Goal: Check status: Check status

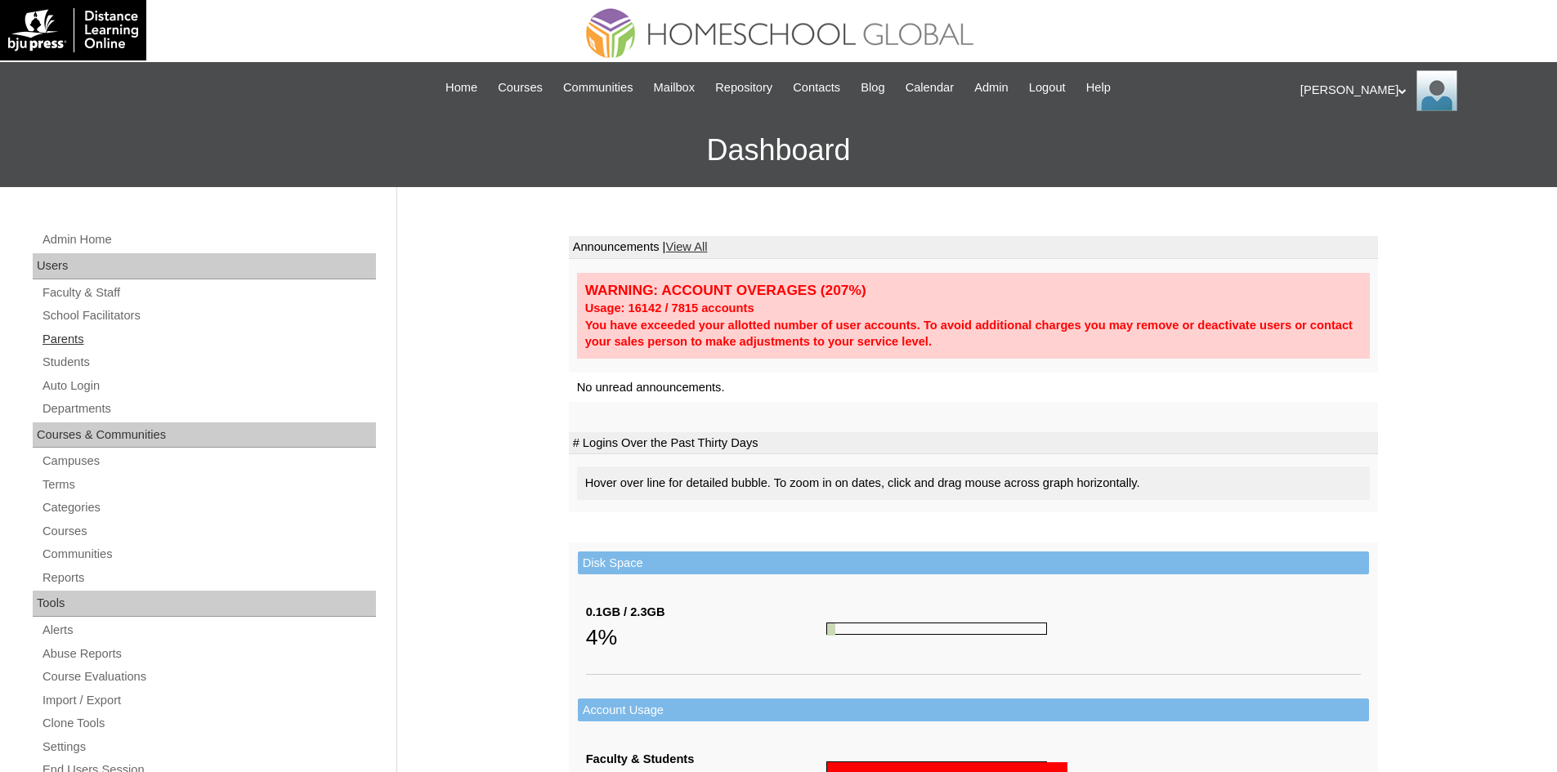
click at [68, 346] on link "Parents" at bounding box center [208, 339] width 335 height 20
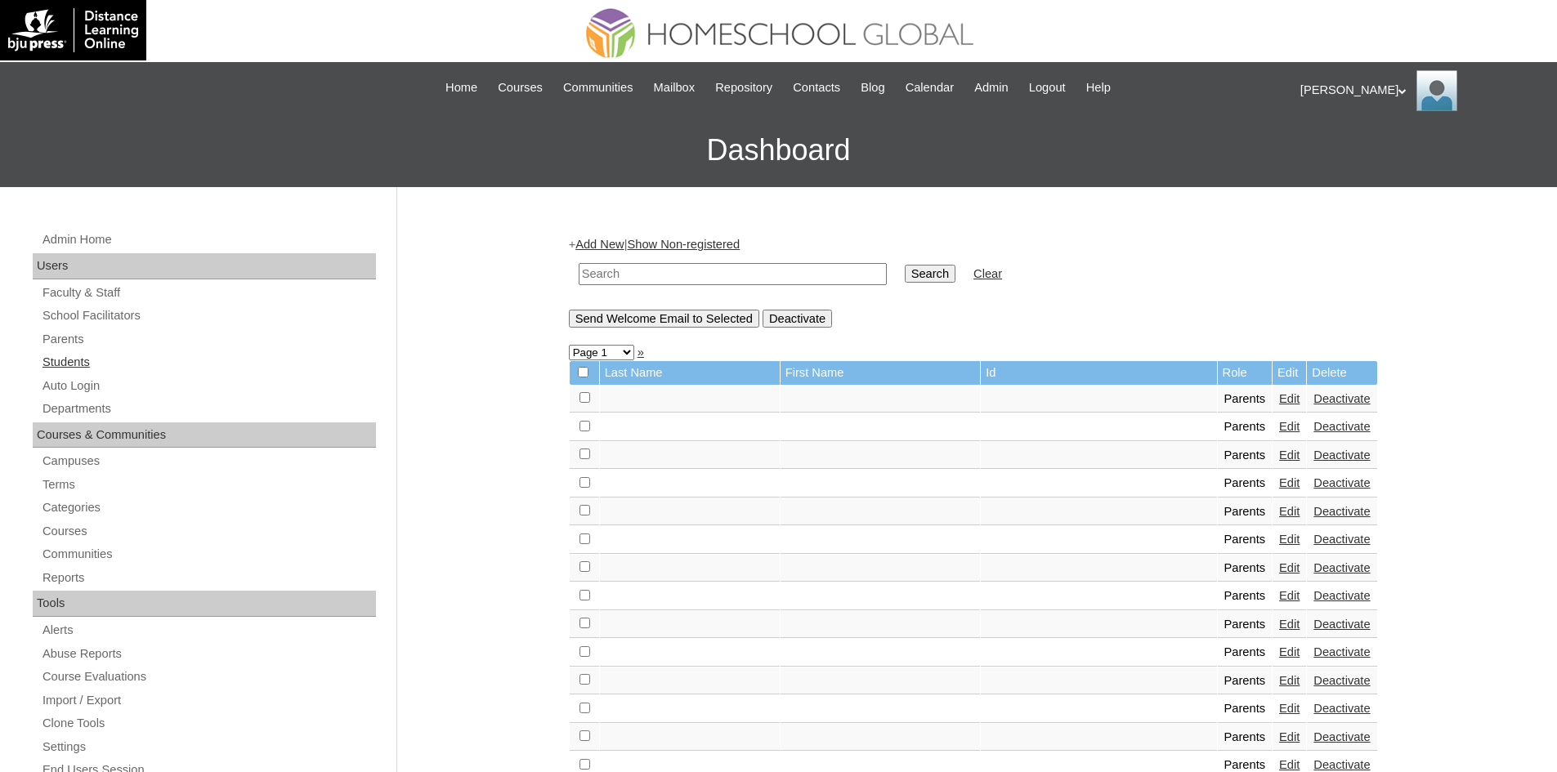
click at [81, 362] on link "Students" at bounding box center [208, 362] width 335 height 20
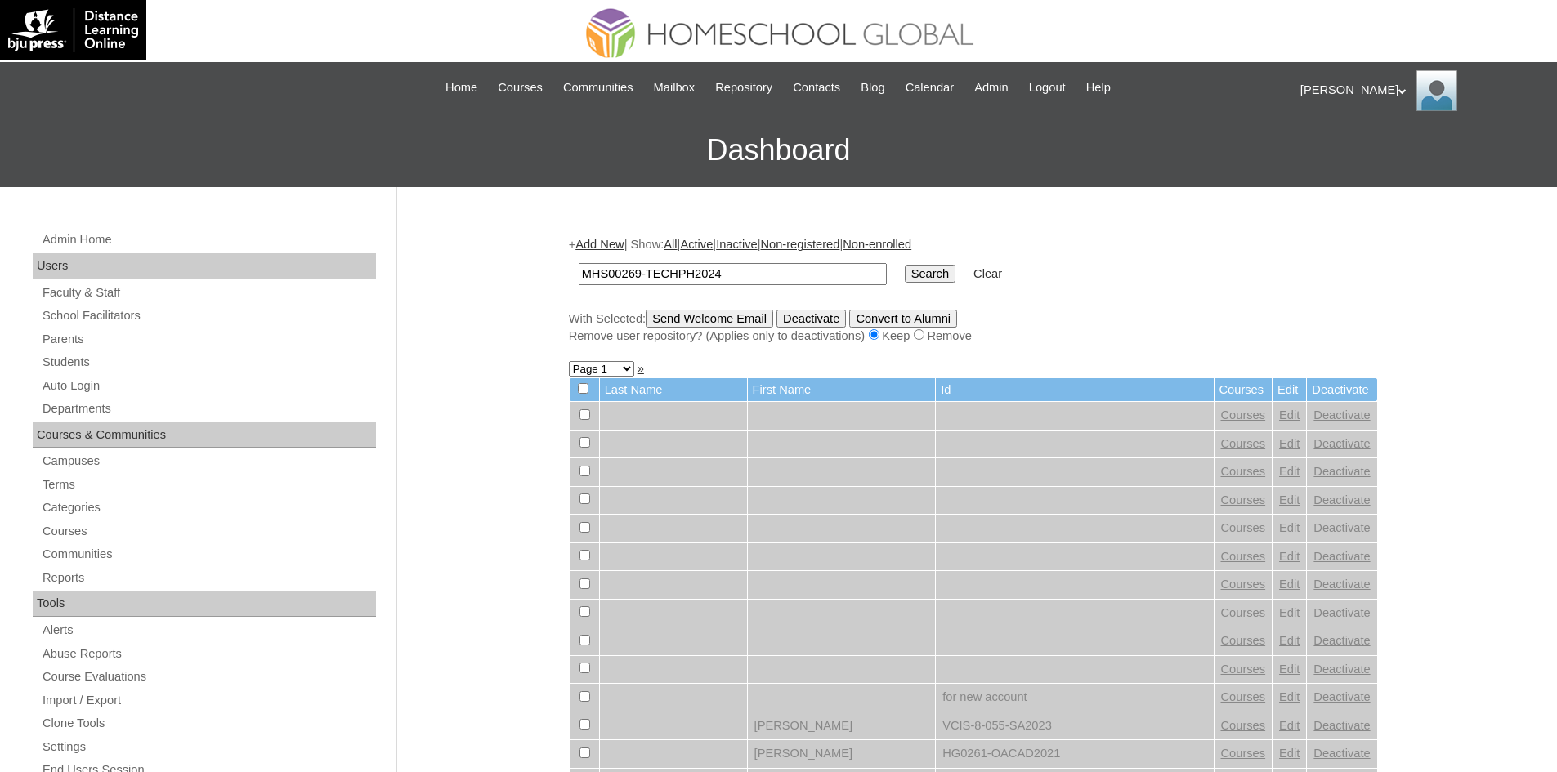
type input "MHS00269-TECHPH2024"
click at [905, 277] on input "Search" at bounding box center [930, 274] width 51 height 18
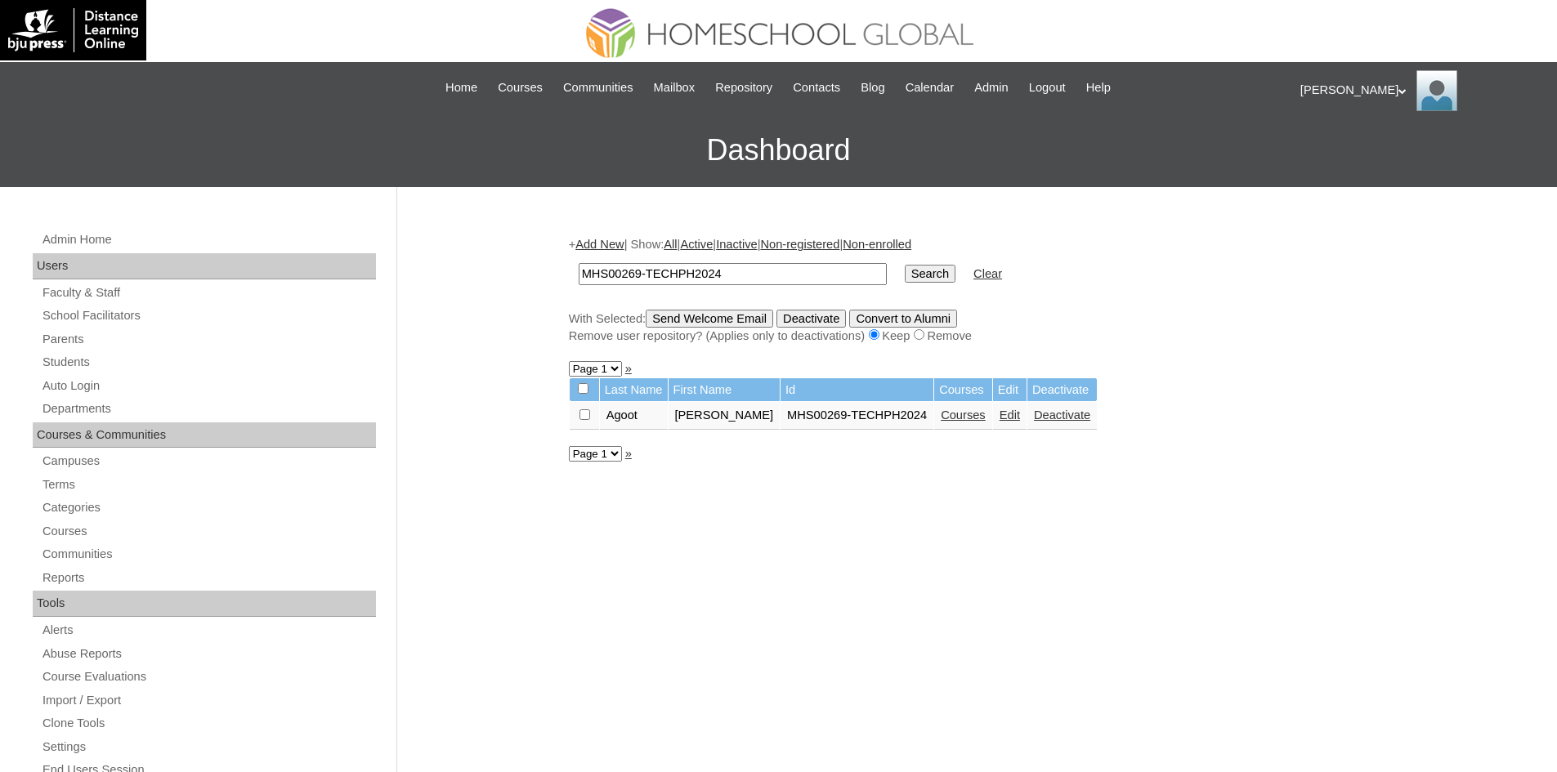
click at [941, 415] on link "Courses" at bounding box center [963, 415] width 45 height 13
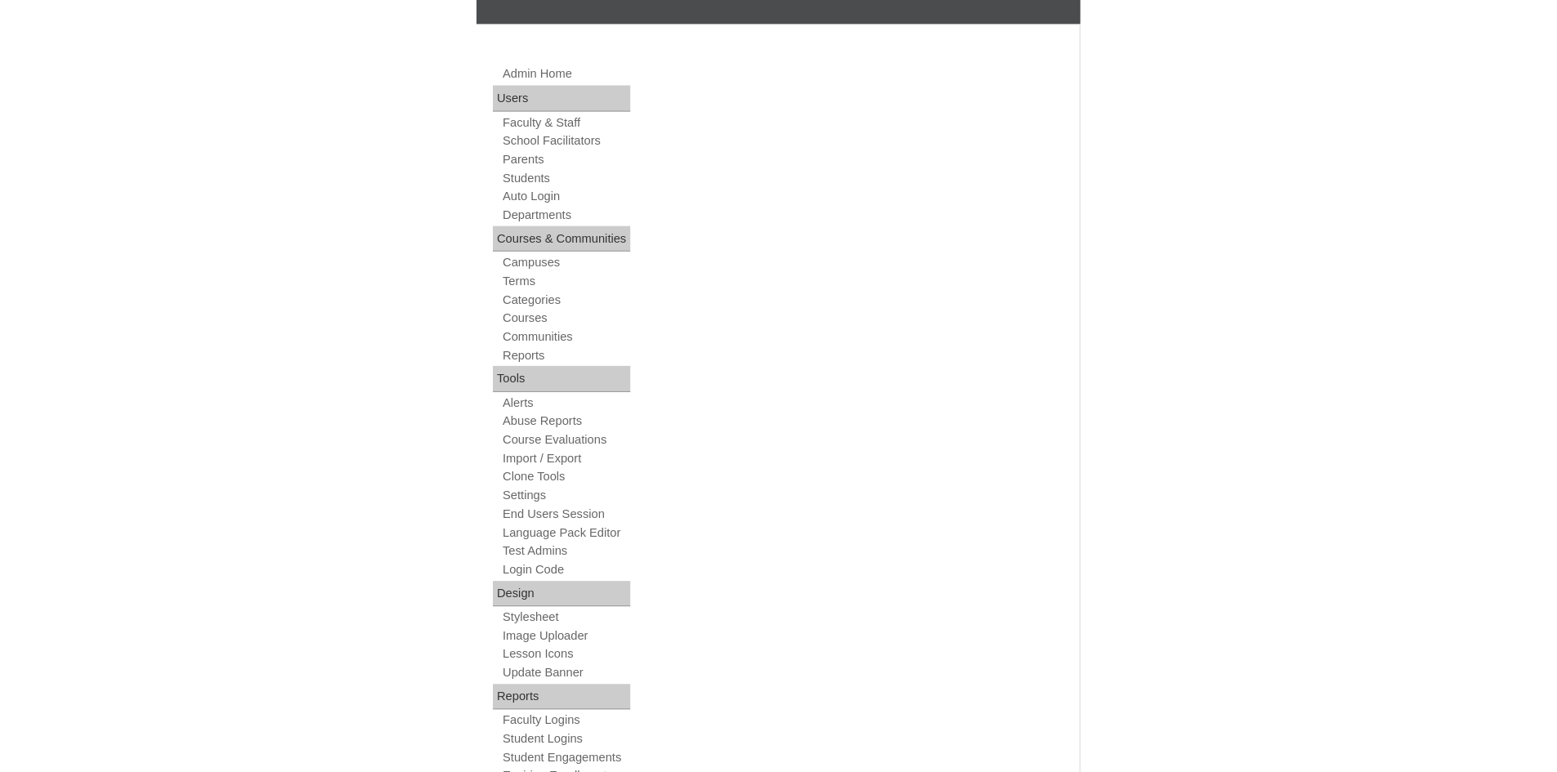
scroll to position [163, 0]
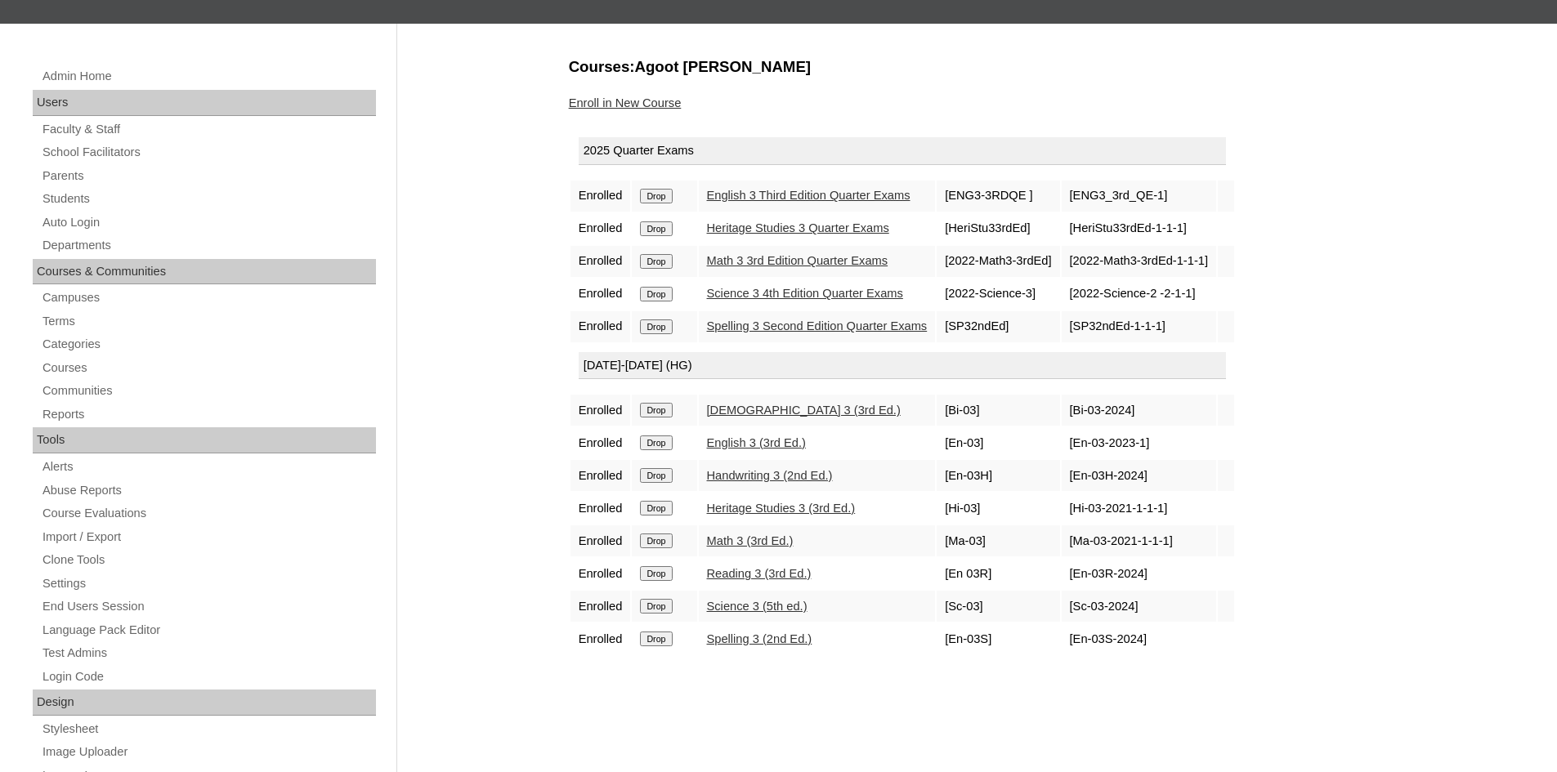
click at [1464, 462] on div "Admin Home Users Faculty & Staff School Facilitators Parents Students Auto Logi…" at bounding box center [778, 587] width 1557 height 1127
